Goal: Information Seeking & Learning: Find specific fact

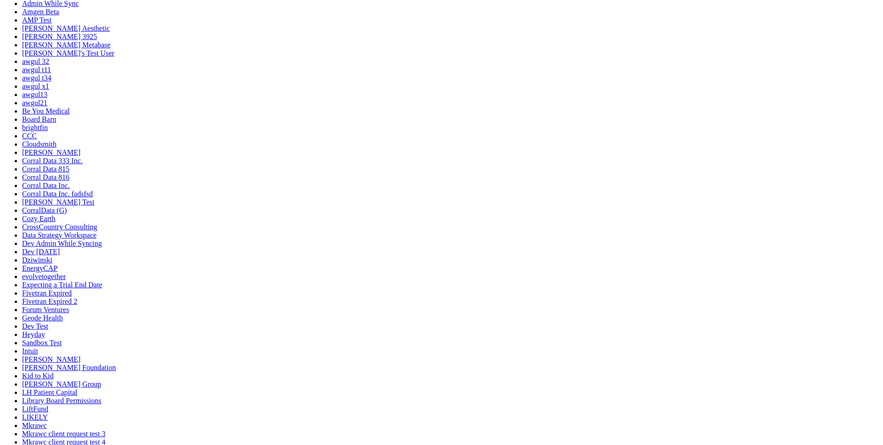
scroll to position [35, 0]
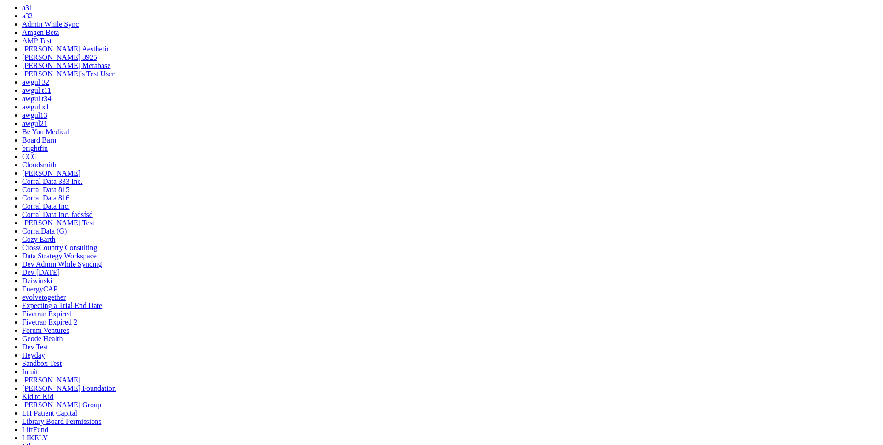
paste textarea "Hi {{customer_name}}, Just a quick check-in. We’re still working on this and ha…"
type textarea "what are my top sources of revenue Hi {{customer_name}}, Just a quick check-in.…"
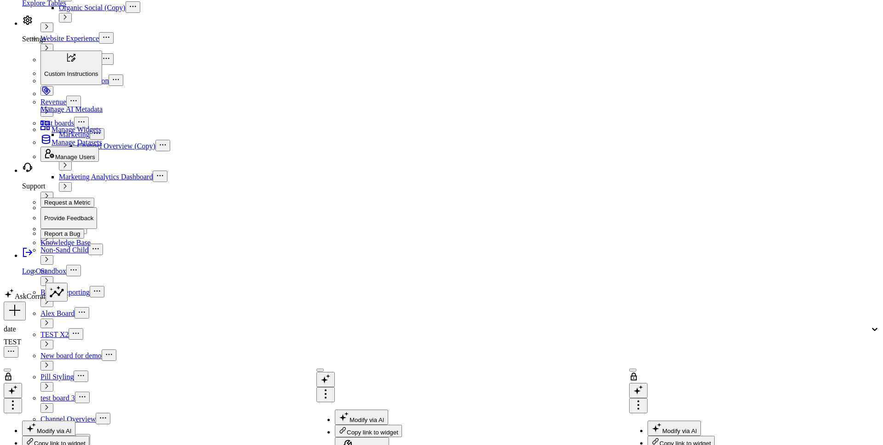
scroll to position [1271, 0]
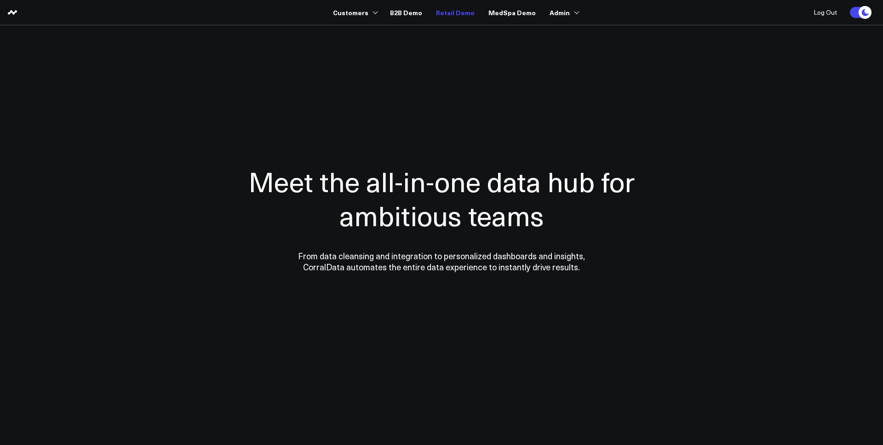
click at [457, 11] on link "Retail Demo" at bounding box center [455, 12] width 39 height 17
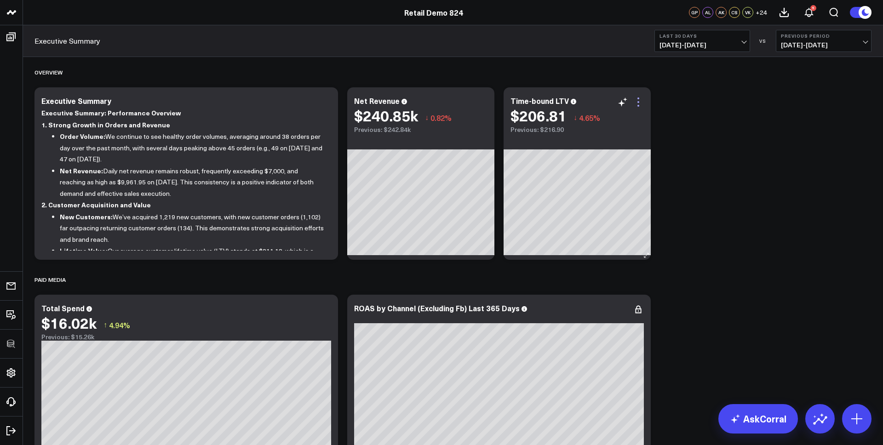
click at [638, 101] on icon at bounding box center [637, 102] width 11 height 11
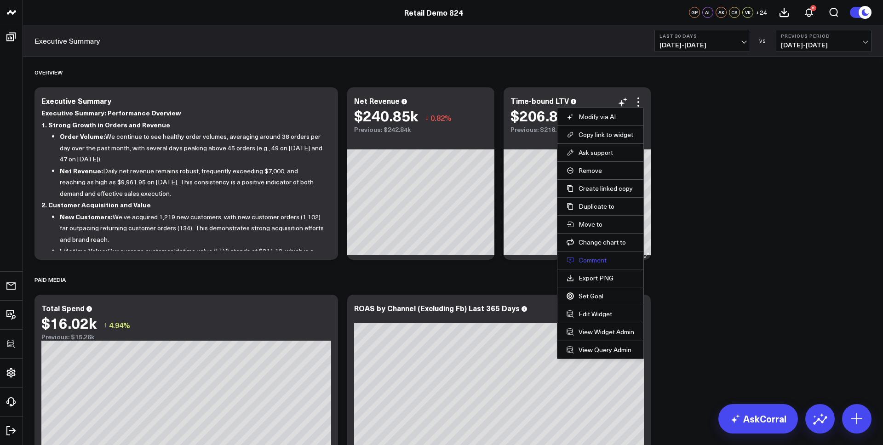
click at [586, 257] on button "Comment" at bounding box center [600, 260] width 68 height 8
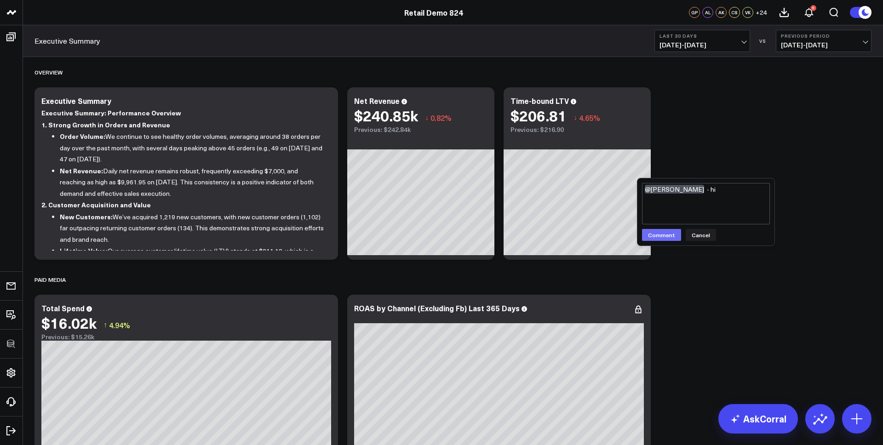
type textarea "@Alex Lirtsman - hi"
click at [658, 235] on button "Comment" at bounding box center [661, 235] width 39 height 12
click at [607, 102] on icon "button" at bounding box center [606, 102] width 11 height 11
click at [755, 149] on icon at bounding box center [755, 150] width 8 height 8
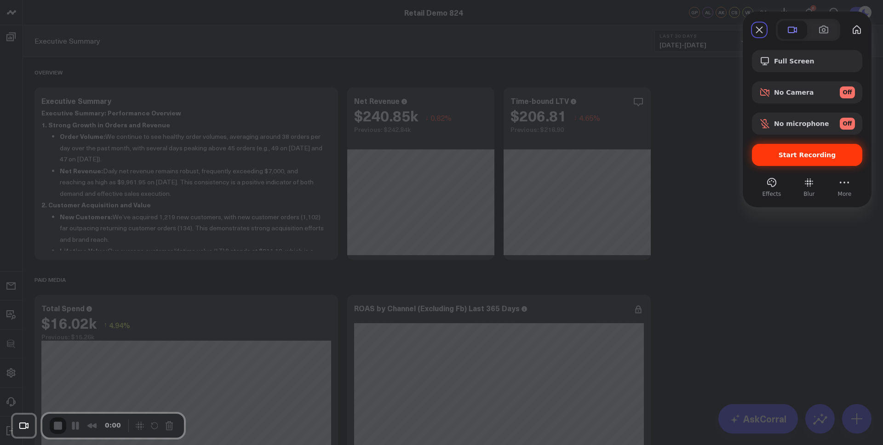
click at [789, 153] on span "Start Recording" at bounding box center [806, 154] width 57 height 7
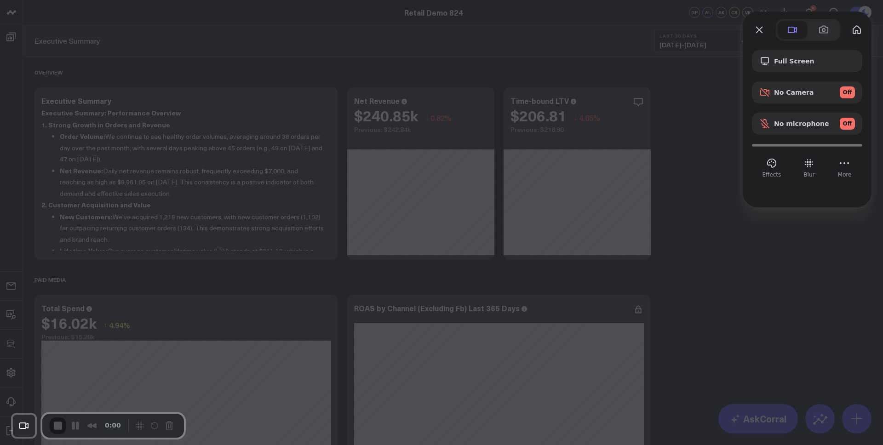
drag, startPoint x: 491, startPoint y: 163, endPoint x: 535, endPoint y: 157, distance: 43.7
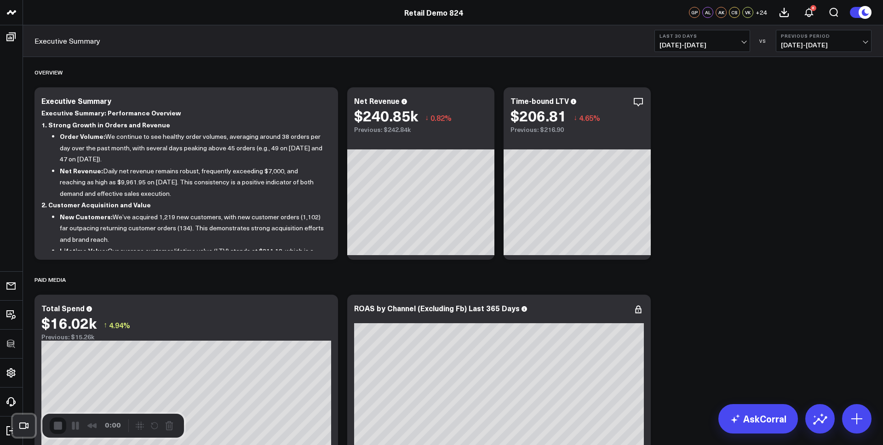
click at [609, 102] on icon "button" at bounding box center [606, 102] width 11 height 11
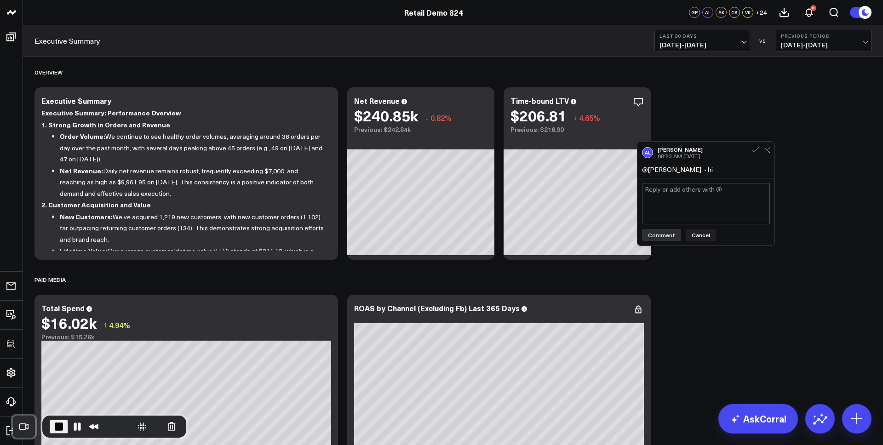
click at [757, 150] on icon at bounding box center [755, 150] width 8 height 8
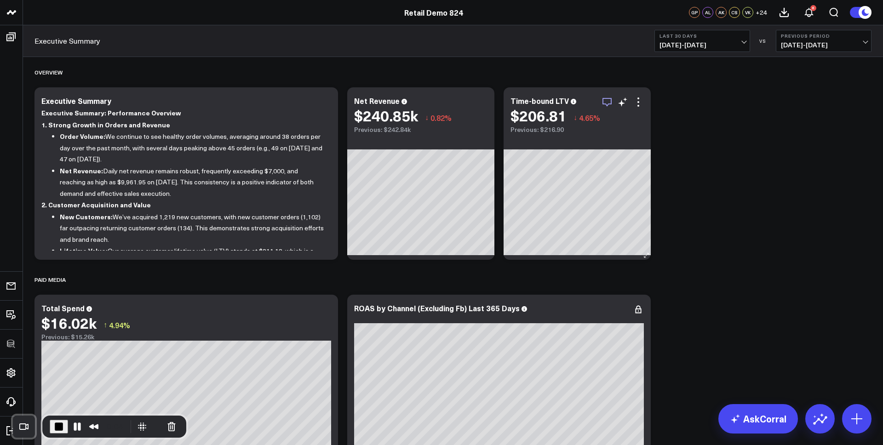
click at [609, 104] on icon "button" at bounding box center [606, 102] width 11 height 11
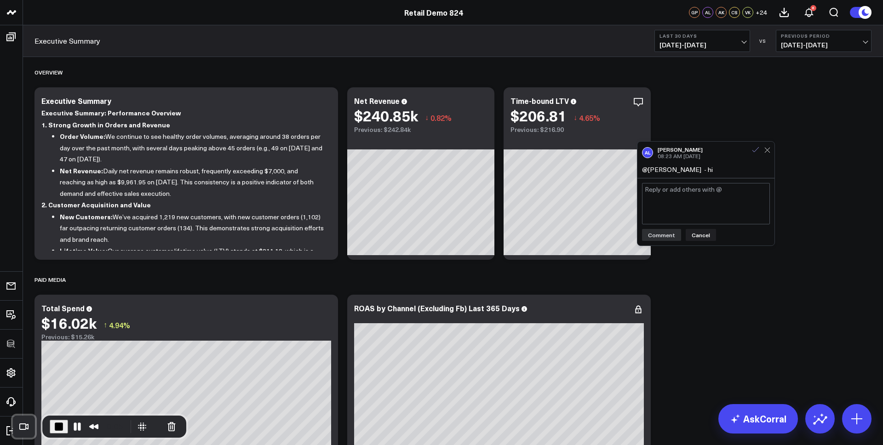
click at [755, 149] on icon at bounding box center [755, 150] width 8 height 8
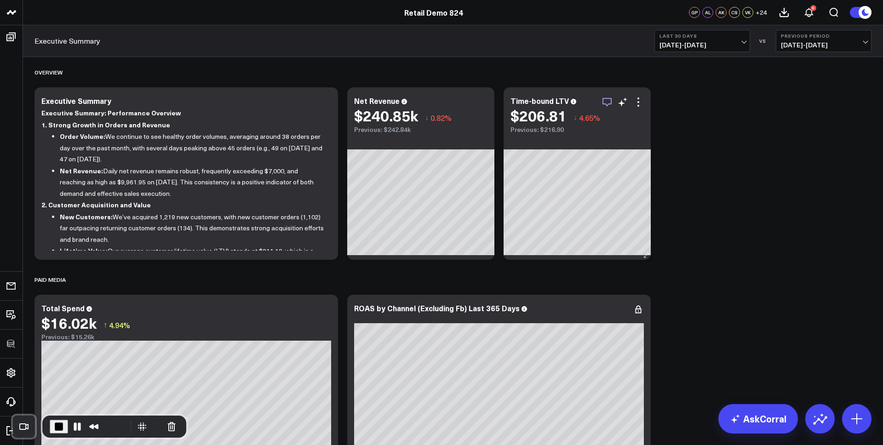
click at [604, 101] on icon "button" at bounding box center [606, 102] width 11 height 11
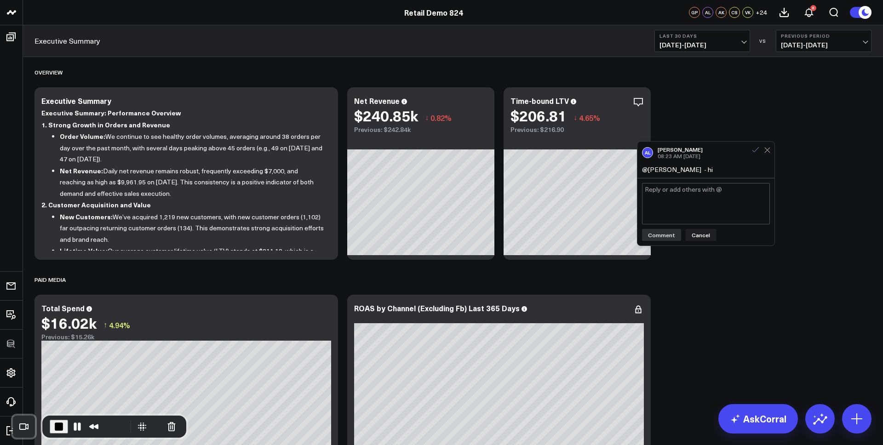
click at [756, 152] on icon at bounding box center [755, 150] width 8 height 8
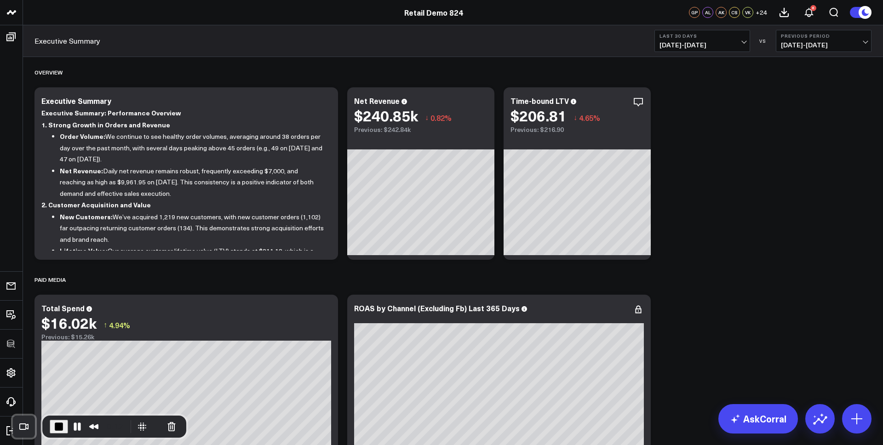
click at [58, 427] on span "End Recording" at bounding box center [58, 426] width 11 height 11
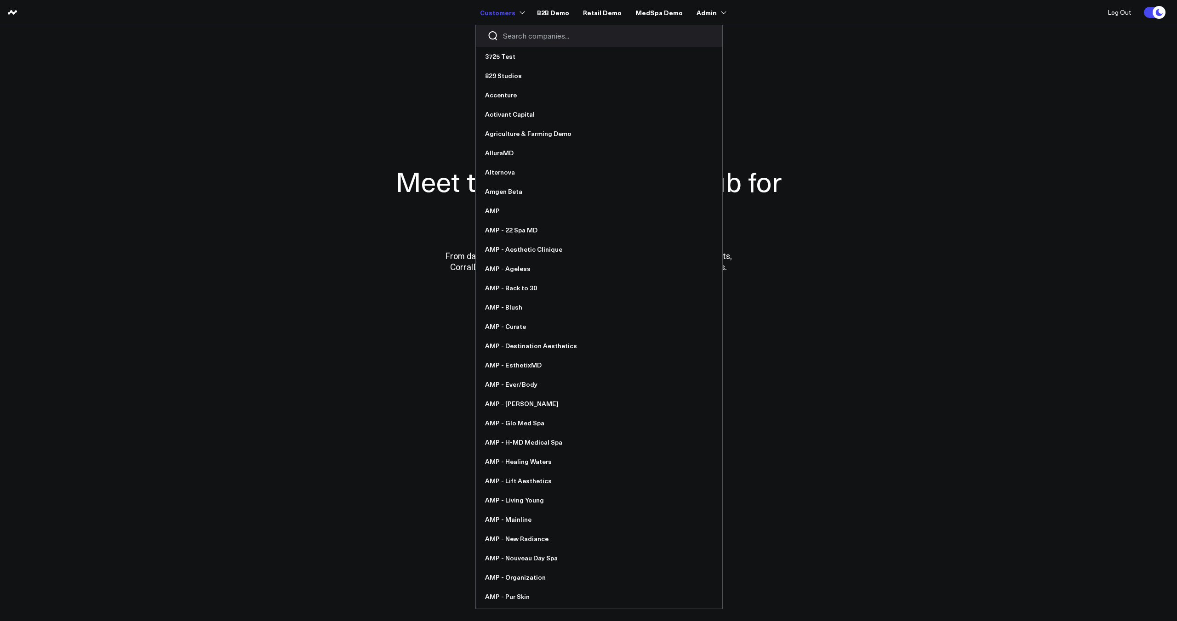
click at [524, 40] on input "Search companies input" at bounding box center [607, 36] width 208 height 10
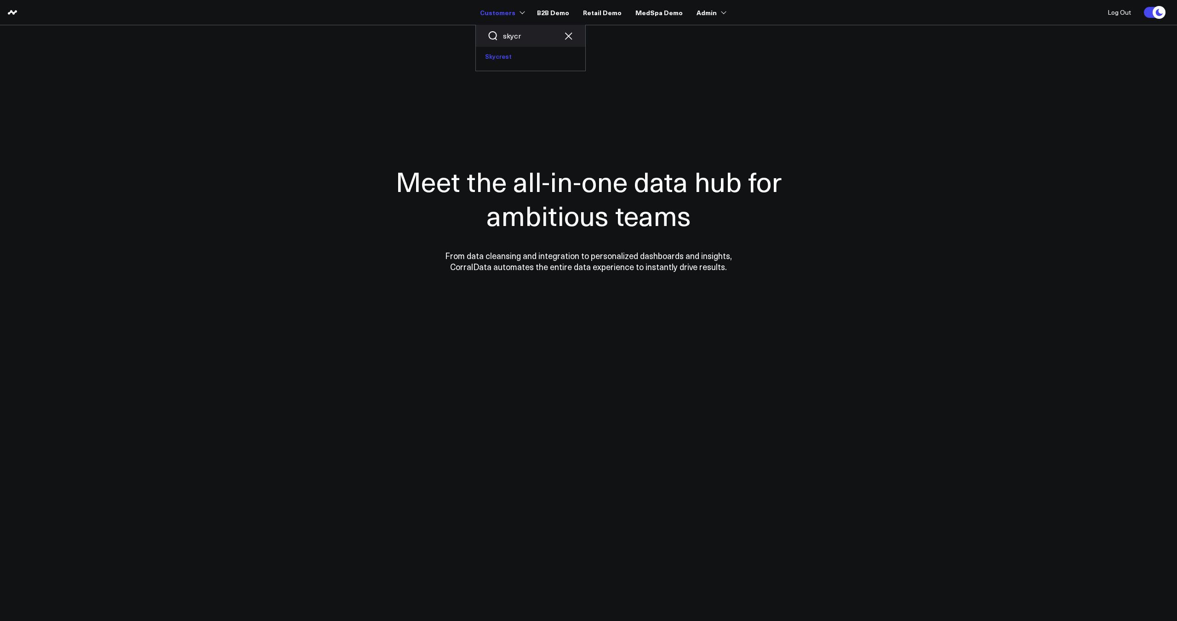
type input "skycr"
click at [504, 61] on link "Skycrest" at bounding box center [530, 56] width 109 height 19
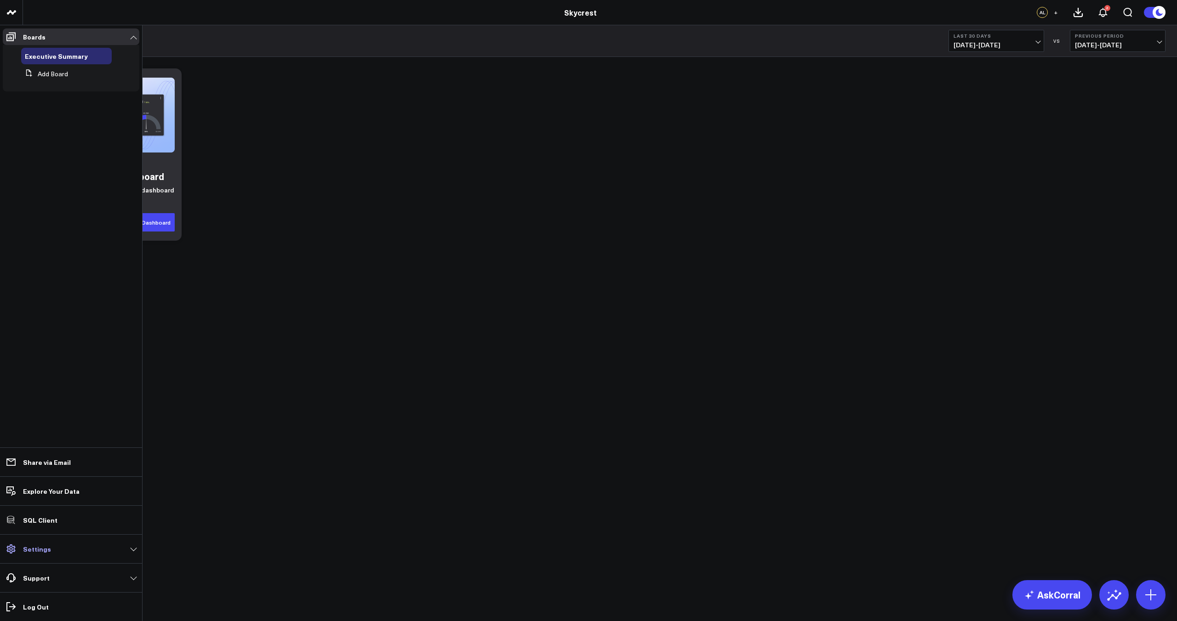
click at [47, 547] on p "Settings" at bounding box center [37, 549] width 28 height 7
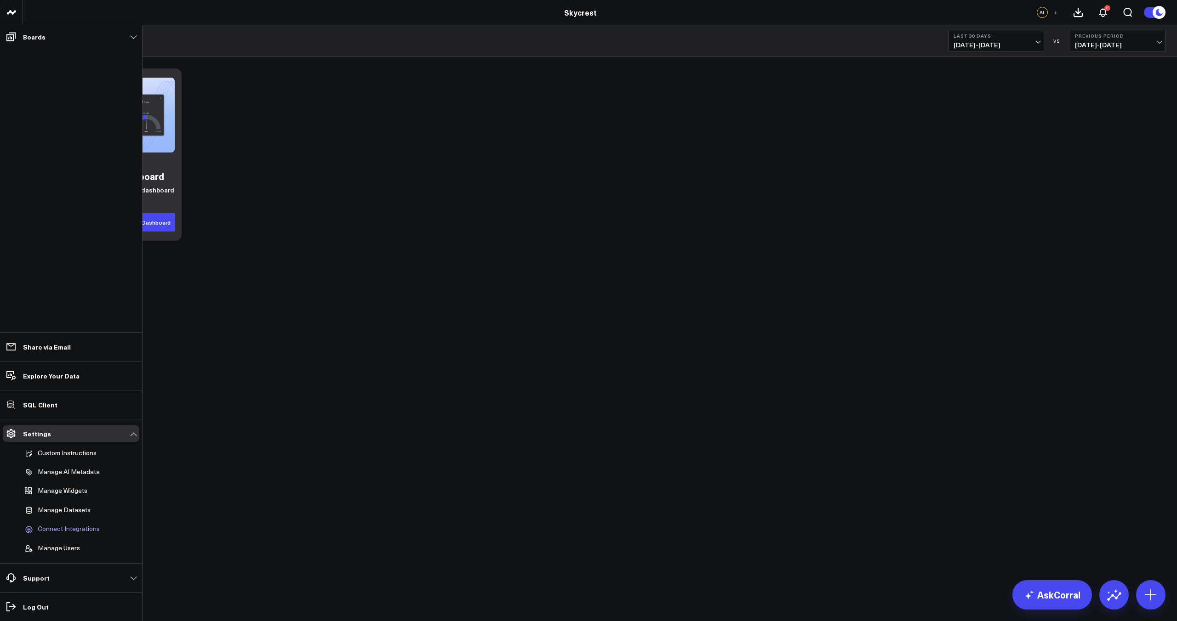
click at [54, 529] on span "Connect Integrations" at bounding box center [69, 529] width 62 height 8
